Goal: Information Seeking & Learning: Learn about a topic

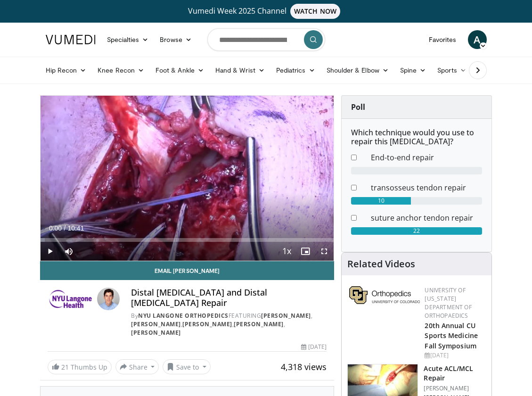
click at [50, 255] on span "Video Player" at bounding box center [50, 251] width 19 height 19
click at [322, 252] on span "Video Player" at bounding box center [324, 251] width 19 height 19
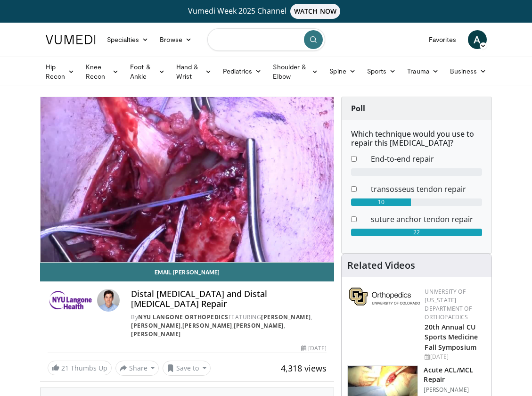
click at [248, 42] on input "Search topics, interventions" at bounding box center [266, 39] width 118 height 23
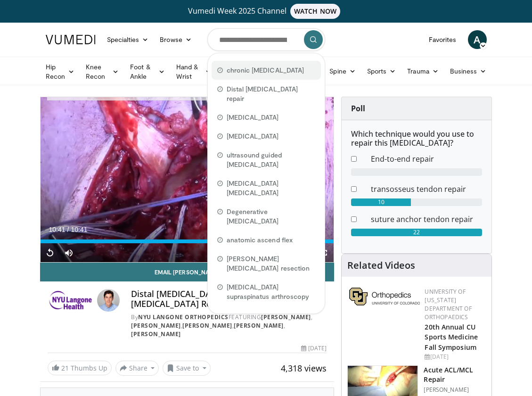
click at [250, 73] on span "chronic [MEDICAL_DATA]" at bounding box center [266, 70] width 78 height 9
type input "**********"
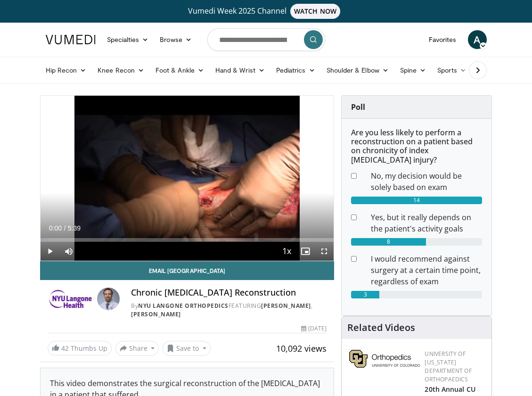
click at [52, 251] on span "Video Player" at bounding box center [50, 251] width 19 height 19
click at [323, 253] on span "Video Player" at bounding box center [324, 251] width 19 height 19
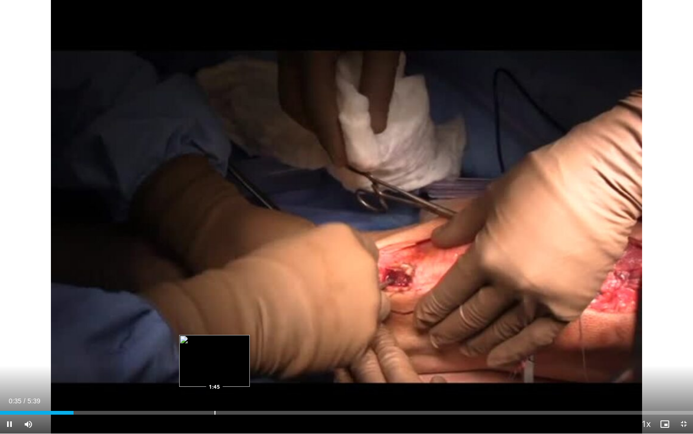
click at [215, 396] on div "Progress Bar" at bounding box center [215, 413] width 1 height 4
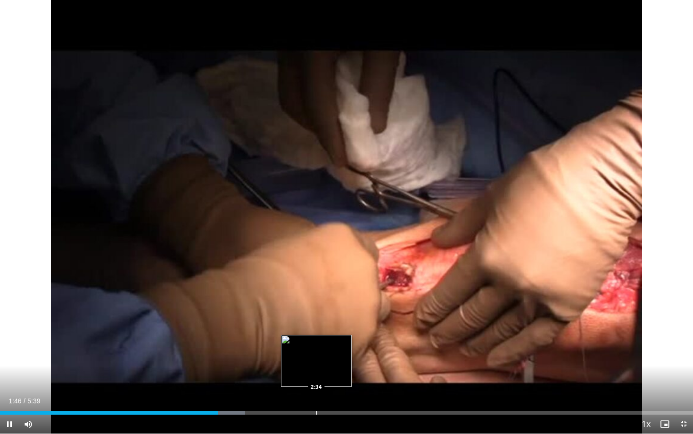
click at [317, 396] on div "Progress Bar" at bounding box center [316, 413] width 1 height 4
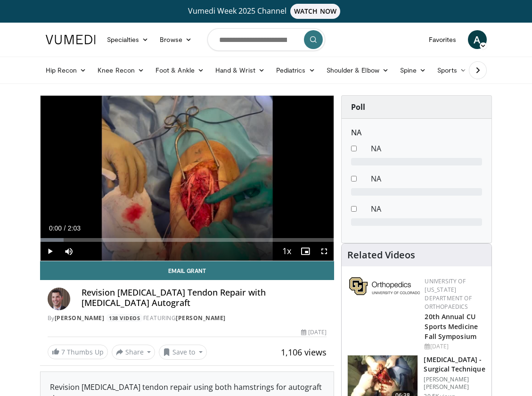
click at [49, 252] on span "Video Player" at bounding box center [50, 251] width 19 height 19
click at [326, 251] on span "Video Player" at bounding box center [324, 251] width 19 height 19
